Goal: Transaction & Acquisition: Download file/media

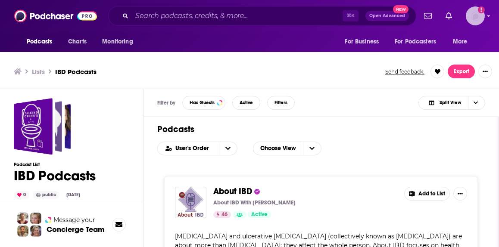
click at [473, 22] on img "Logged in as lorlinskyyorkshire" at bounding box center [474, 15] width 19 height 19
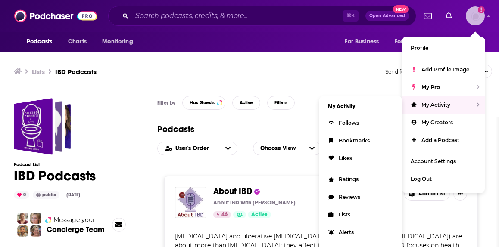
click at [424, 103] on span "My Activity" at bounding box center [435, 105] width 29 height 6
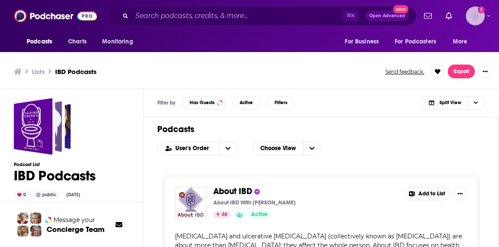
scroll to position [3, 0]
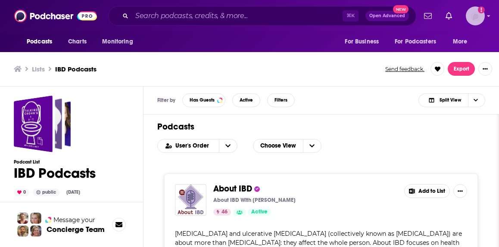
click at [473, 16] on img "Logged in as lorlinskyyorkshire" at bounding box center [474, 15] width 19 height 19
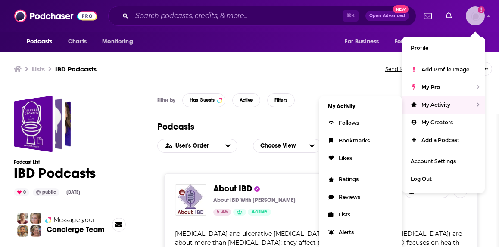
click at [427, 102] on span "My Activity" at bounding box center [435, 105] width 29 height 6
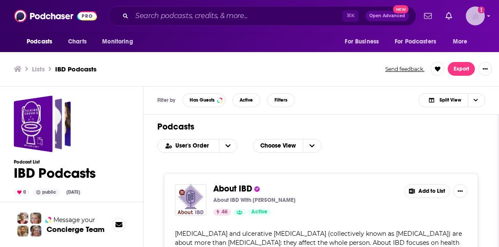
click at [475, 15] on img "Logged in as lorlinskyyorkshire" at bounding box center [474, 15] width 19 height 19
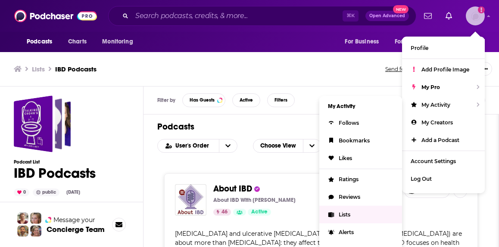
click at [347, 209] on link "Lists" at bounding box center [360, 215] width 83 height 18
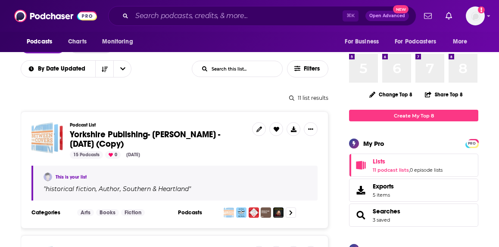
scroll to position [100, 0]
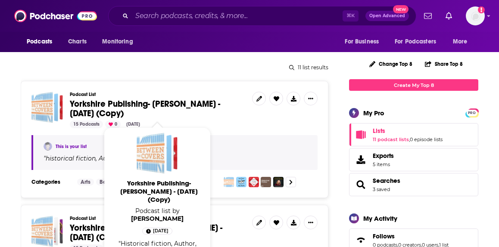
click at [175, 102] on span "Yorkshire Publishing- [PERSON_NAME] - [DATE] (Copy)" at bounding box center [145, 109] width 150 height 20
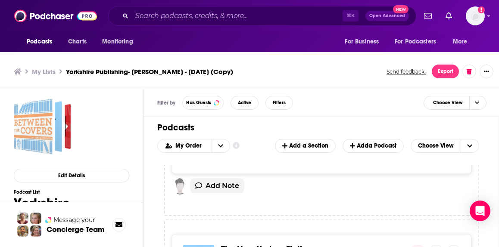
click at [374, 116] on div "Filter by Has Guests Active Filters Choose View" at bounding box center [321, 103] width 356 height 28
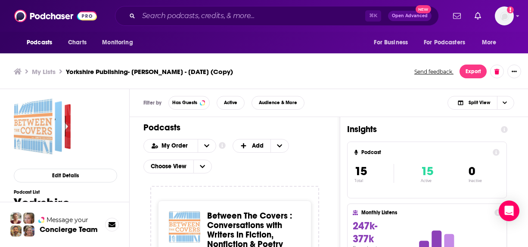
scroll to position [3, 0]
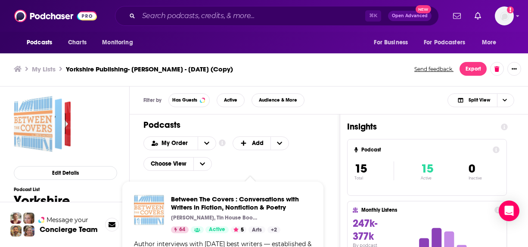
click at [228, 193] on div "Between The Covers : Conversations with Writers in Fiction, Nonfiction & Poetry…" at bounding box center [223, 232] width 192 height 88
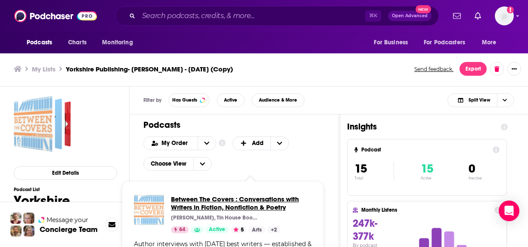
click at [229, 196] on span "Between The Covers : Conversations with Writers in Fiction, Nonfiction & Poetry" at bounding box center [241, 203] width 141 height 16
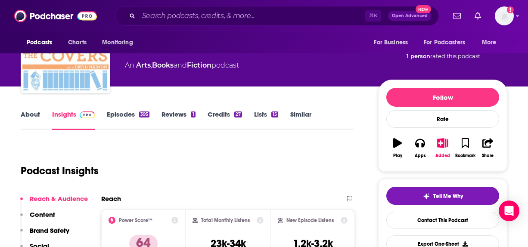
scroll to position [91, 0]
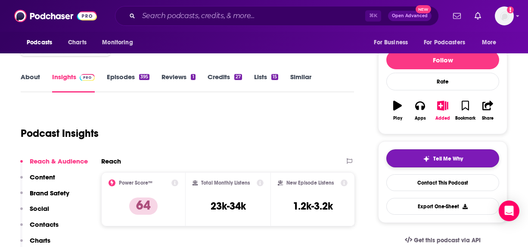
click at [430, 157] on div "Tell Me Why" at bounding box center [443, 158] width 40 height 7
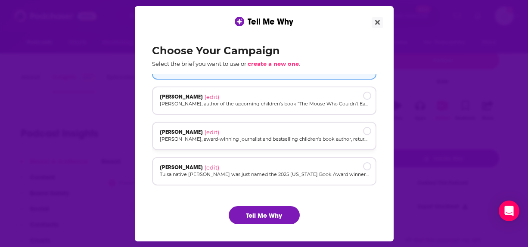
scroll to position [0, 0]
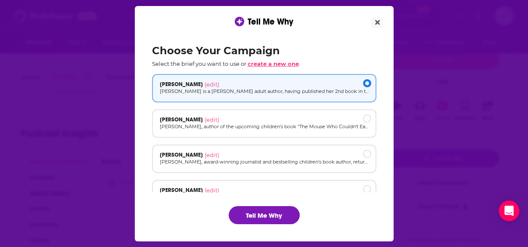
click at [267, 64] on span "create a new one" at bounding box center [273, 63] width 51 height 7
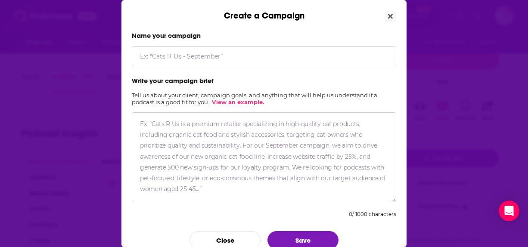
click at [246, 59] on input "Create a Campaign" at bounding box center [264, 56] width 264 height 20
type input "[PERSON_NAME]"
click at [234, 133] on textarea "Create a Campaign" at bounding box center [264, 157] width 264 height 90
paste textarea "[PERSON_NAME], a fourth-generation Oklahoman and award-winning historical write…"
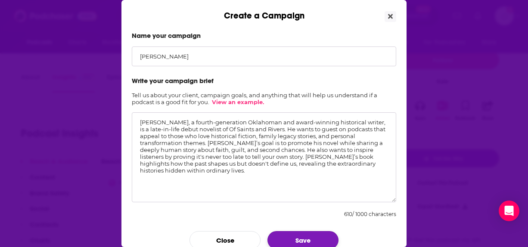
type textarea "[PERSON_NAME], a fourth-generation Oklahoman and award-winning historical write…"
click at [300, 235] on button "Save" at bounding box center [302, 240] width 71 height 18
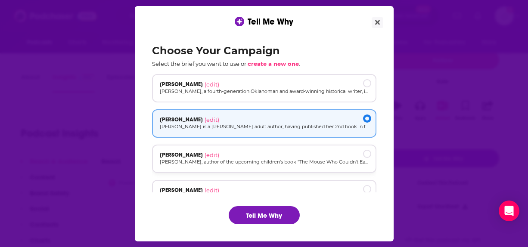
scroll to position [1, 0]
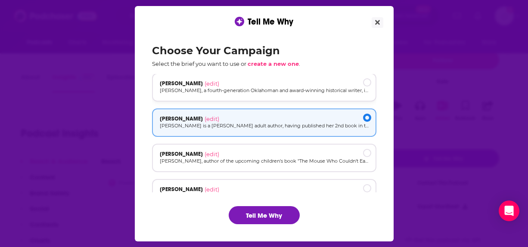
click at [272, 88] on p "[PERSON_NAME], a fourth-generation Oklahoman and award-winning historical write…" at bounding box center [264, 90] width 209 height 7
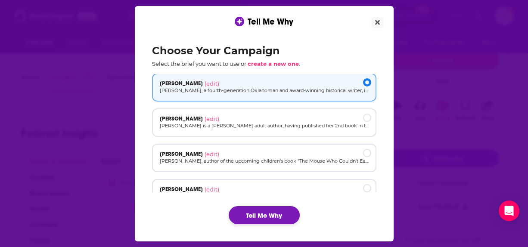
click at [260, 211] on button "Tell Me Why" at bounding box center [264, 215] width 71 height 18
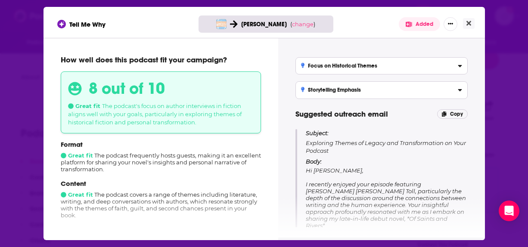
scroll to position [19, 0]
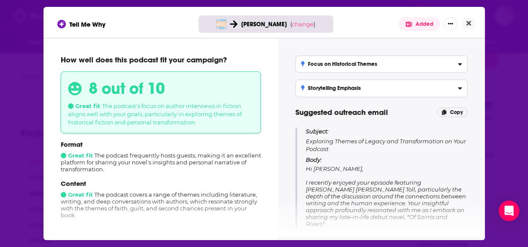
click at [337, 139] on p "Subject: Exploring Themes of Legacy and Transformation on Your Podcast" at bounding box center [387, 139] width 162 height 25
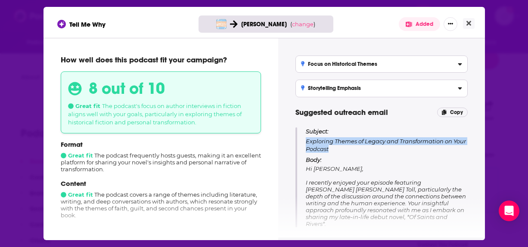
click at [337, 139] on p "Subject: Exploring Themes of Legacy and Transformation on Your Podcast" at bounding box center [387, 139] width 162 height 25
copy p "Exploring Themes of Legacy and Transformation on Your Podcast"
click at [472, 22] on button "Close" at bounding box center [469, 23] width 12 height 11
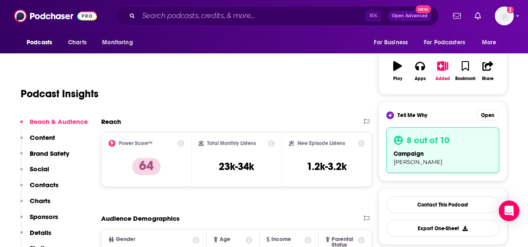
scroll to position [128, 0]
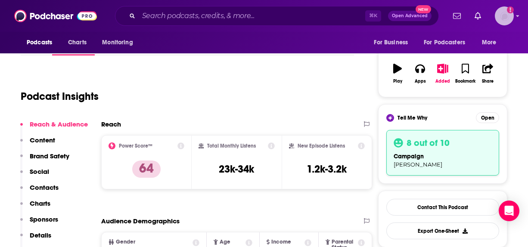
click at [498, 16] on icon "Show profile menu" at bounding box center [517, 15] width 3 height 5
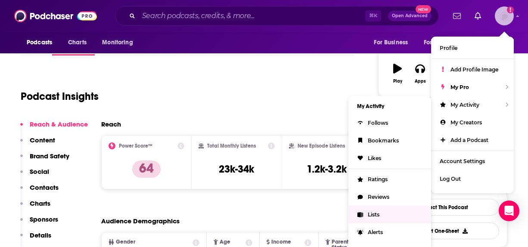
click at [379, 211] on span "Lists" at bounding box center [374, 214] width 12 height 6
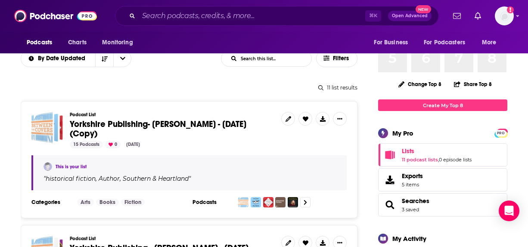
scroll to position [87, 0]
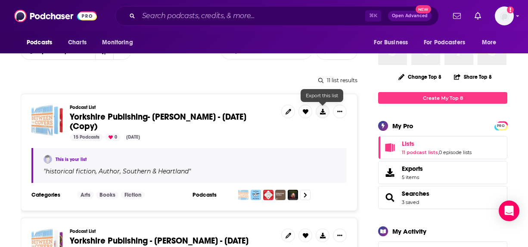
click at [322, 113] on icon at bounding box center [323, 112] width 6 height 6
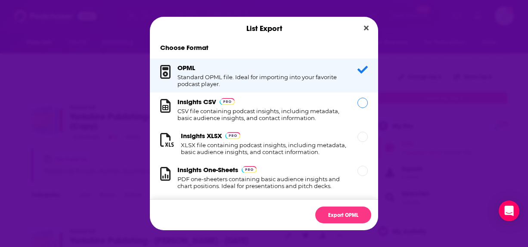
click at [356, 98] on div "Insights CSV CSV file containing podcast insights, including metadata, basic au…" at bounding box center [264, 110] width 228 height 34
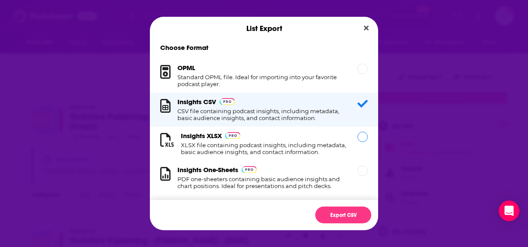
click at [362, 137] on div "Dialog" at bounding box center [362, 137] width 10 height 10
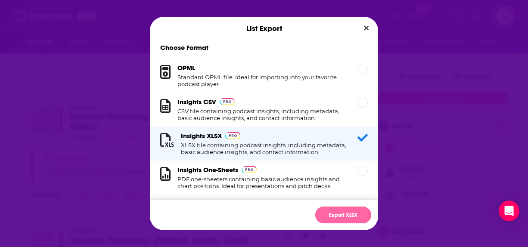
click at [345, 214] on button "Export XLSX" at bounding box center [343, 215] width 56 height 17
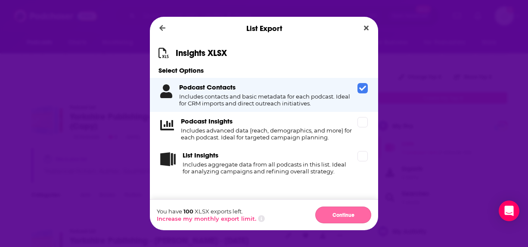
click at [324, 209] on button "Continue" at bounding box center [343, 215] width 56 height 17
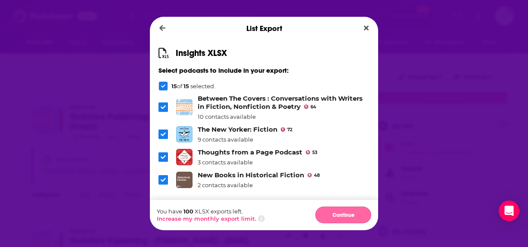
click at [326, 210] on button "Continue" at bounding box center [343, 215] width 56 height 17
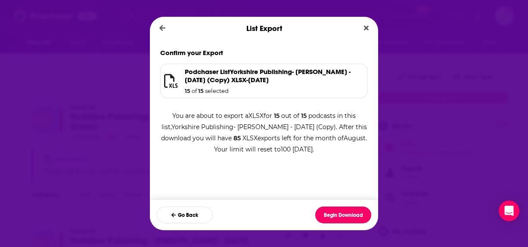
click at [326, 210] on button "Begin Download" at bounding box center [343, 215] width 56 height 17
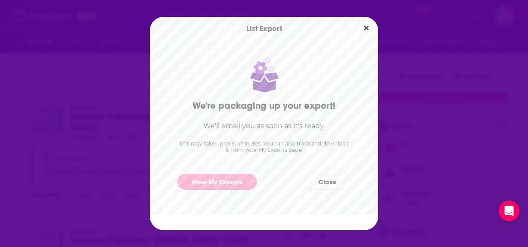
click at [213, 183] on link "View My Exports" at bounding box center [216, 182] width 79 height 16
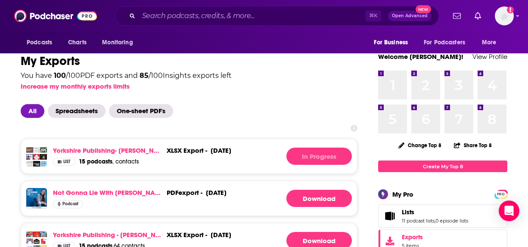
scroll to position [20, 0]
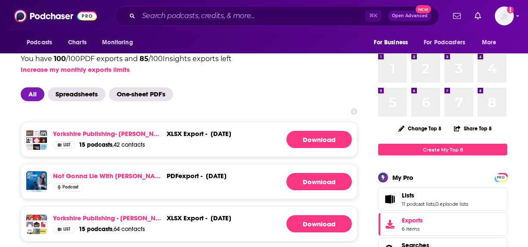
scroll to position [45, 0]
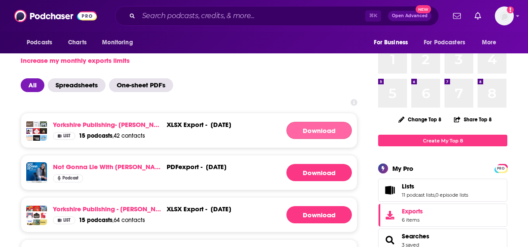
click at [308, 133] on link "Download" at bounding box center [318, 130] width 65 height 17
